Goal: Find specific page/section: Find specific page/section

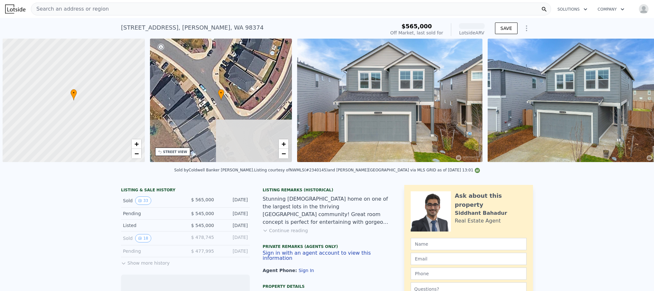
scroll to position [0, 3]
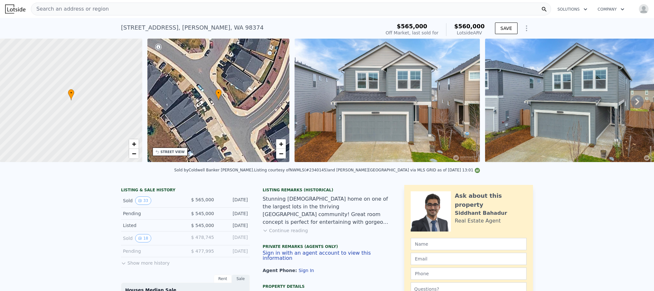
click at [640, 11] on img "button" at bounding box center [644, 9] width 10 height 10
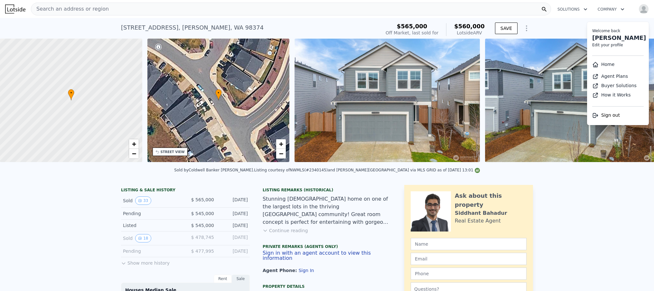
click at [148, 8] on div "Search an address or region" at bounding box center [291, 9] width 520 height 13
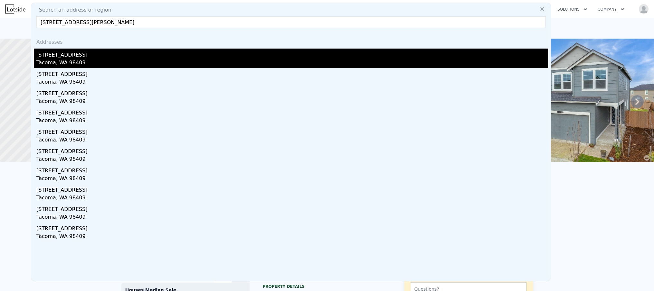
type input "[STREET_ADDRESS][PERSON_NAME]"
click at [91, 61] on div "Tacoma, WA 98409" at bounding box center [292, 63] width 512 height 9
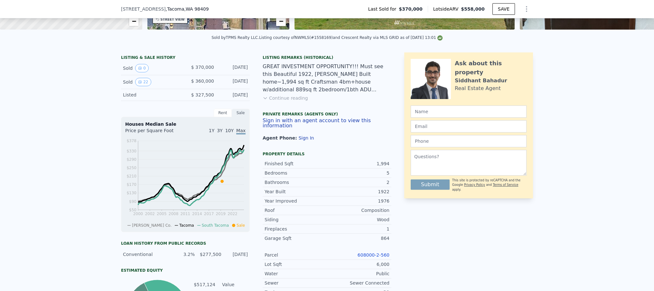
scroll to position [247, 0]
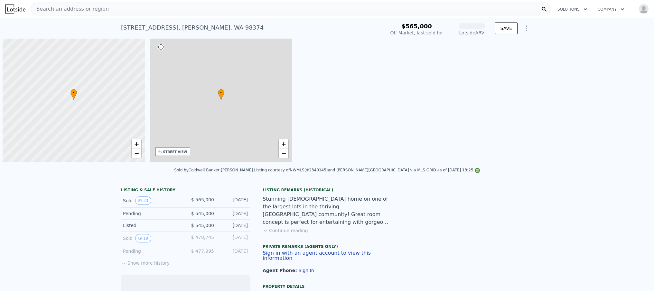
scroll to position [0, 3]
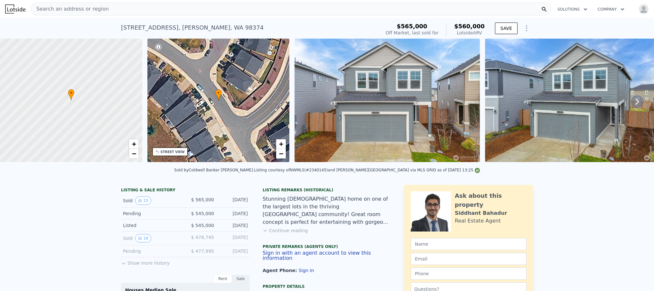
click at [97, 11] on span "Search an address or region" at bounding box center [70, 9] width 78 height 8
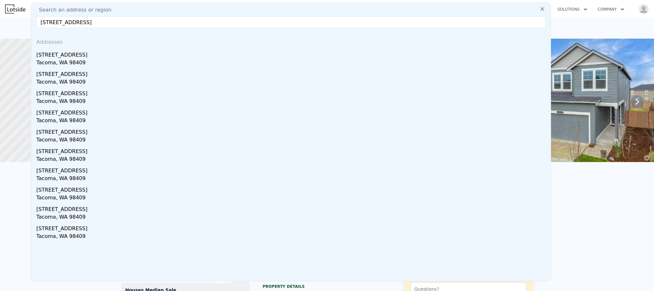
click at [59, 23] on input "3315 S. 62nd St, Tacoma, WA 98409" at bounding box center [290, 22] width 509 height 12
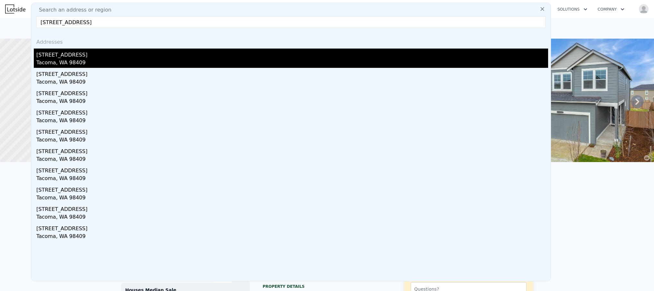
type input "3315 62nd St, Tacoma, WA 98409"
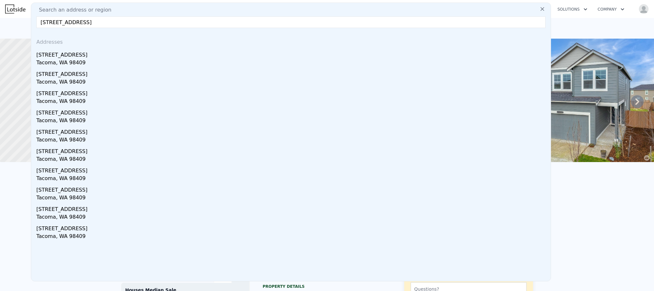
click at [91, 59] on div "Tacoma, WA 98409" at bounding box center [292, 63] width 512 height 9
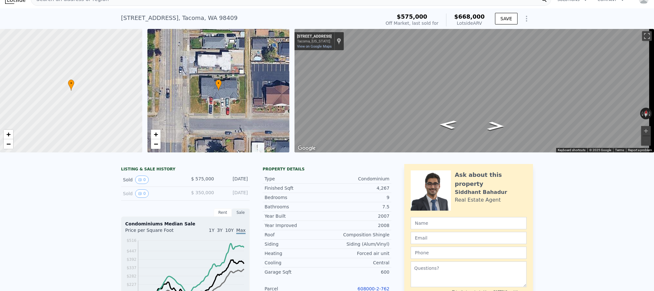
scroll to position [14, 0]
